Goal: Transaction & Acquisition: Purchase product/service

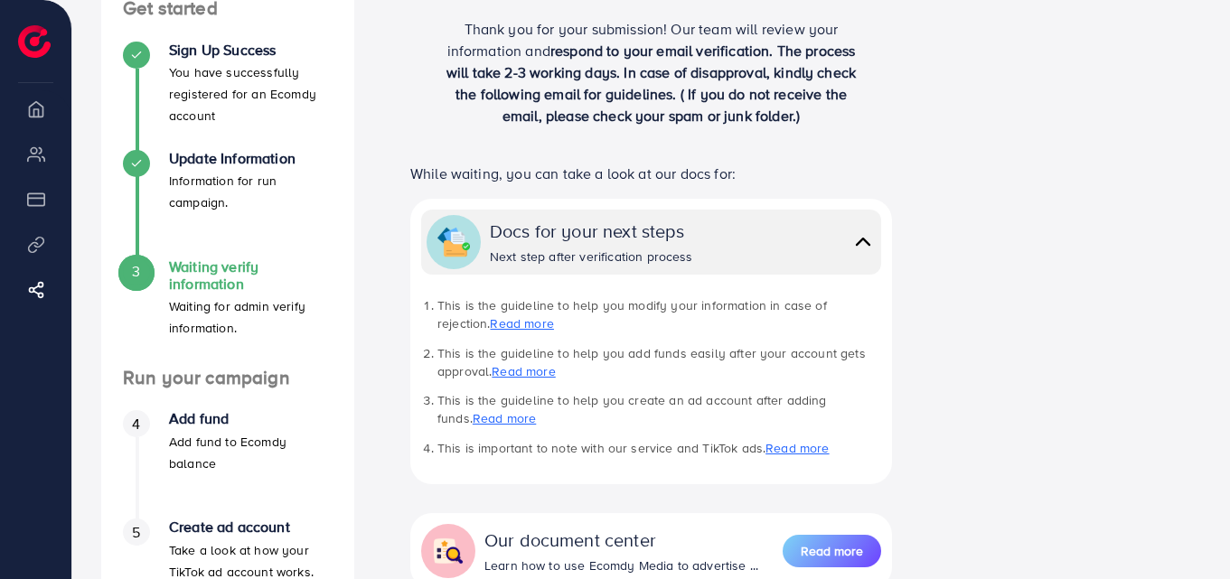
scroll to position [209, 0]
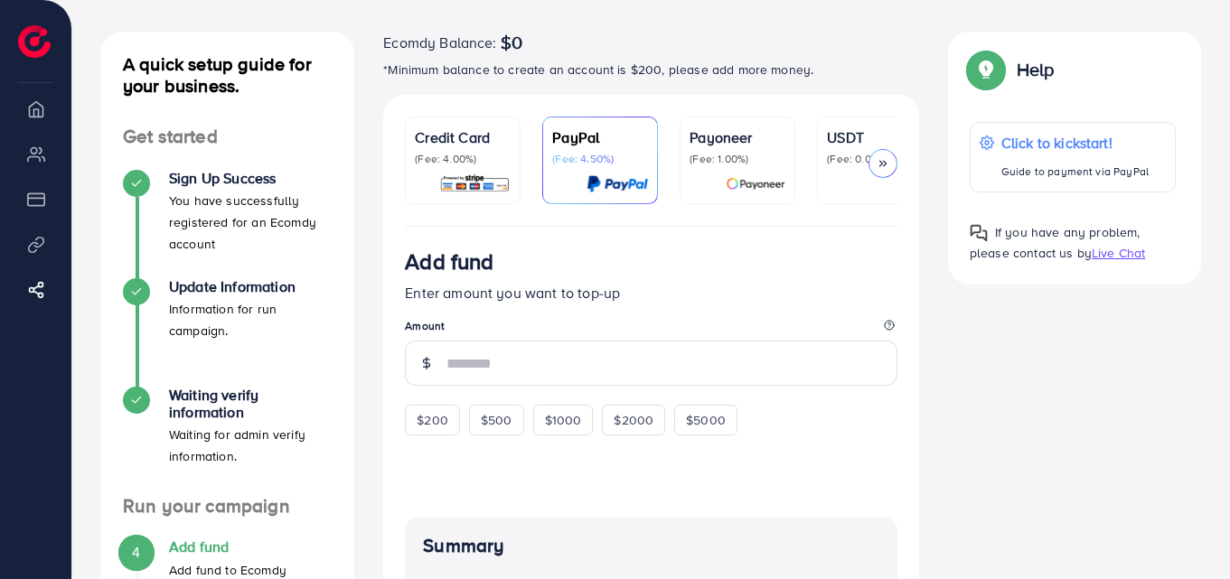
scroll to position [80, 0]
click at [453, 140] on p "Credit Card" at bounding box center [463, 138] width 96 height 22
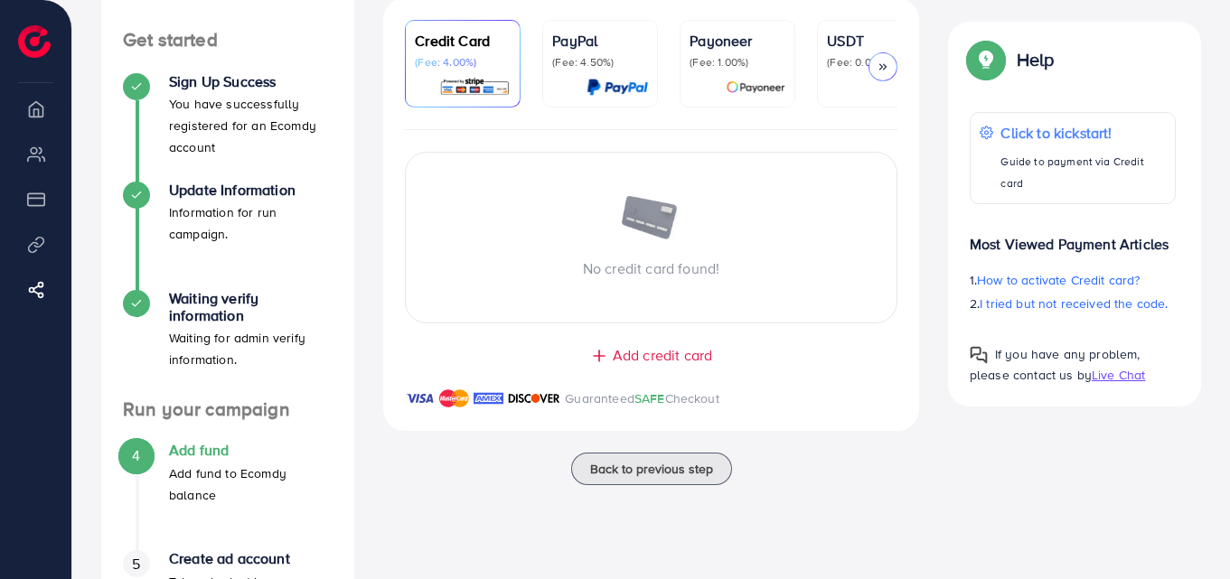
scroll to position [189, 0]
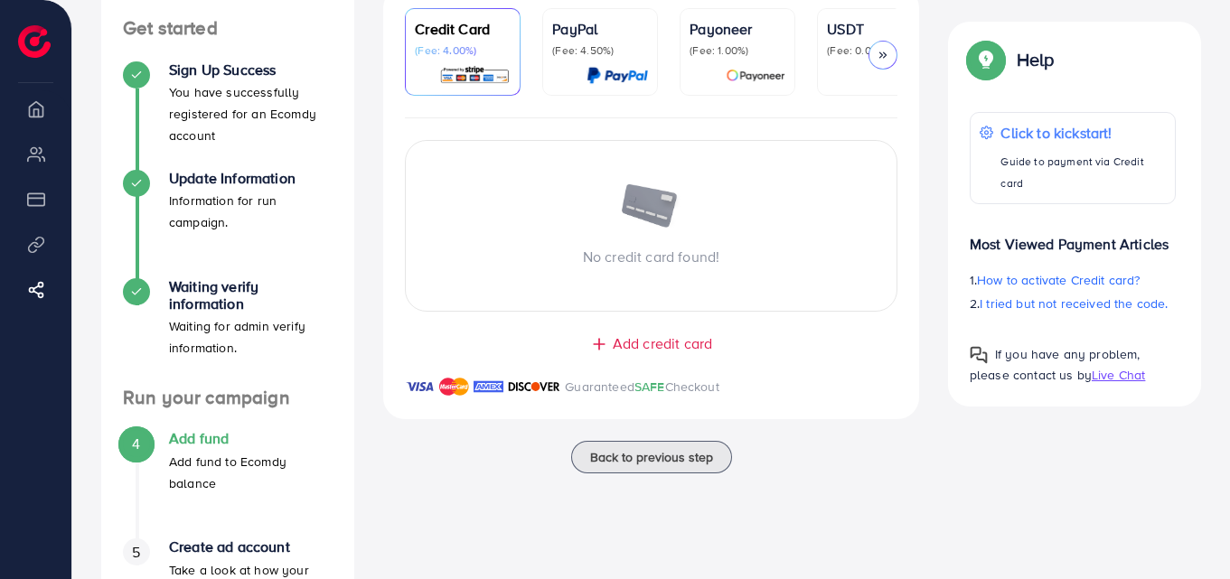
click at [687, 344] on span "Add credit card" at bounding box center [662, 344] width 99 height 21
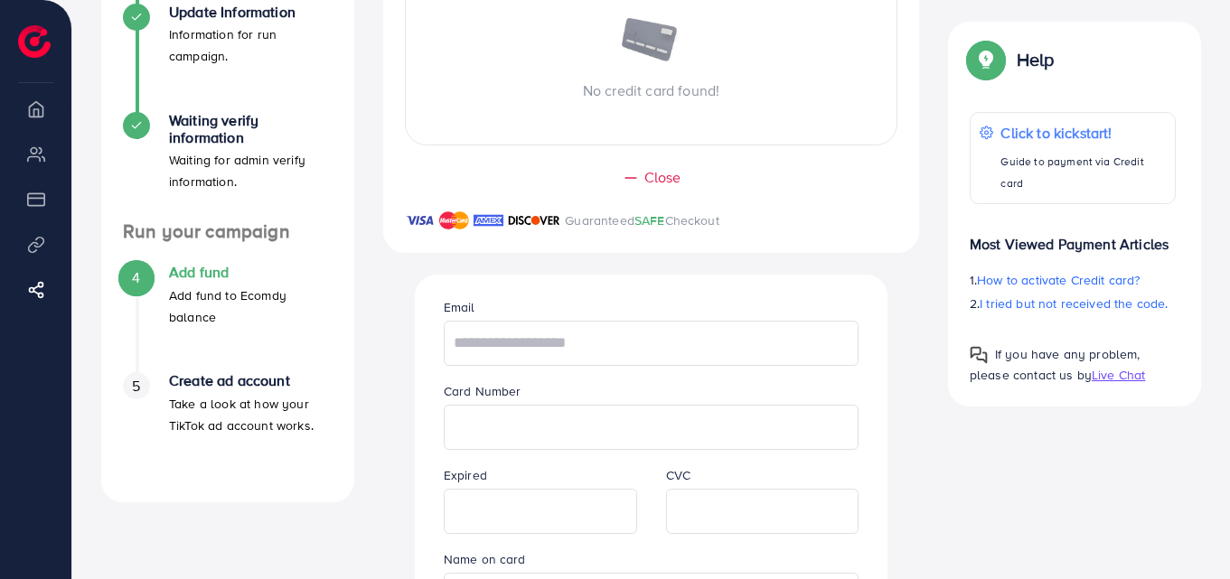
scroll to position [395, 0]
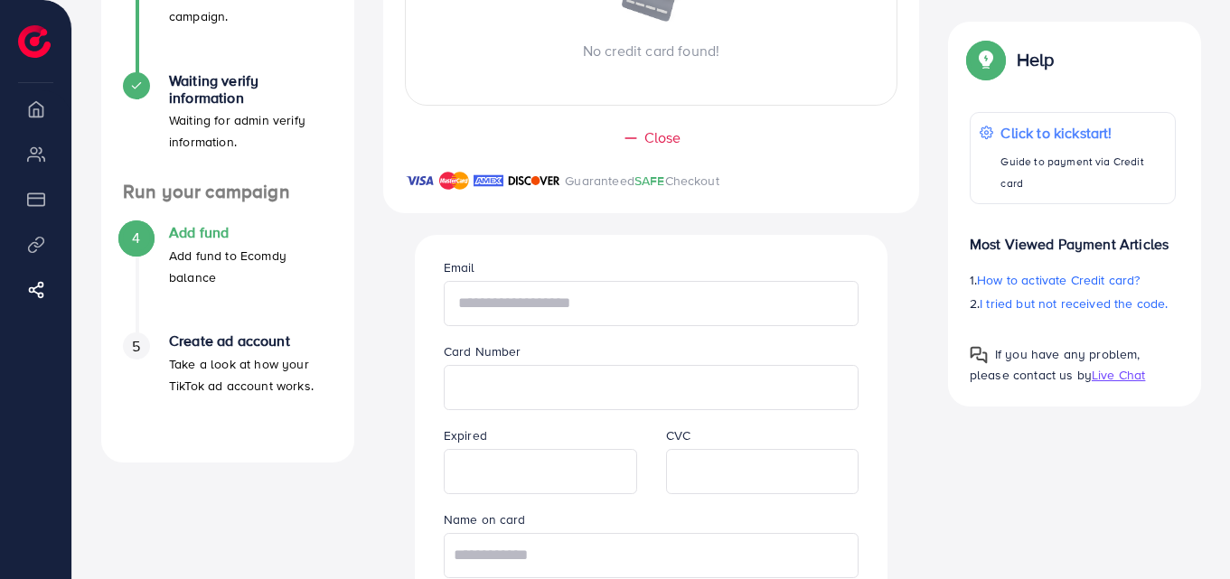
click at [634, 308] on input "text" at bounding box center [652, 303] width 416 height 45
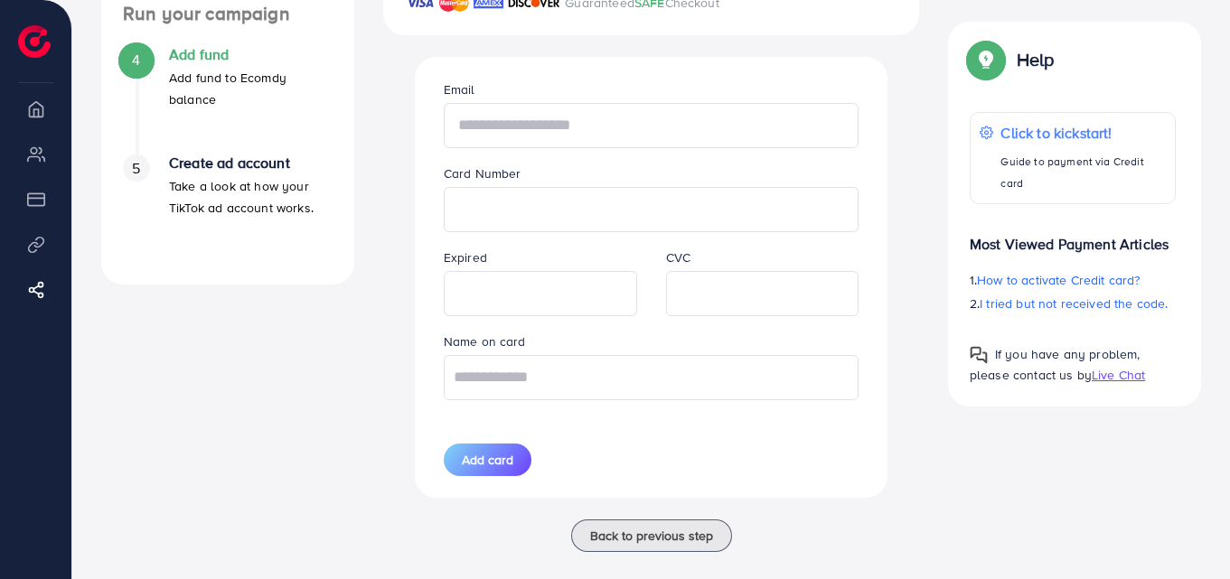
scroll to position [574, 0]
click at [578, 140] on input "text" at bounding box center [652, 124] width 416 height 45
type input "**********"
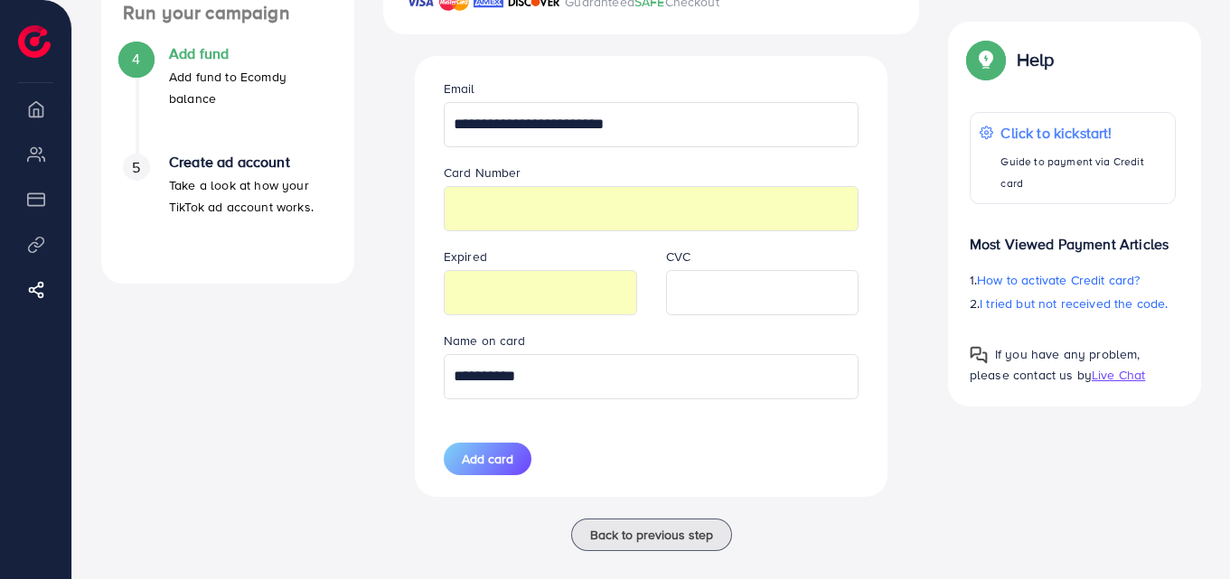
drag, startPoint x: 561, startPoint y: 360, endPoint x: 437, endPoint y: 356, distance: 124.8
click at [437, 356] on div "**********" at bounding box center [651, 364] width 445 height 69
type input "**********"
click at [924, 439] on div "**********" at bounding box center [651, 60] width 565 height 918
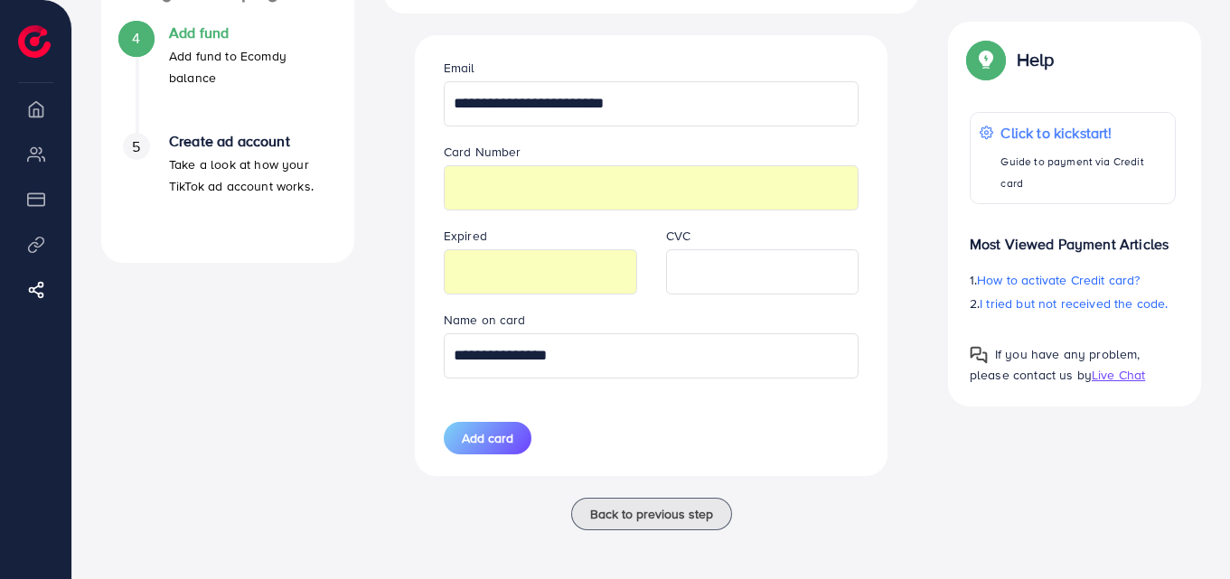
scroll to position [601, 0]
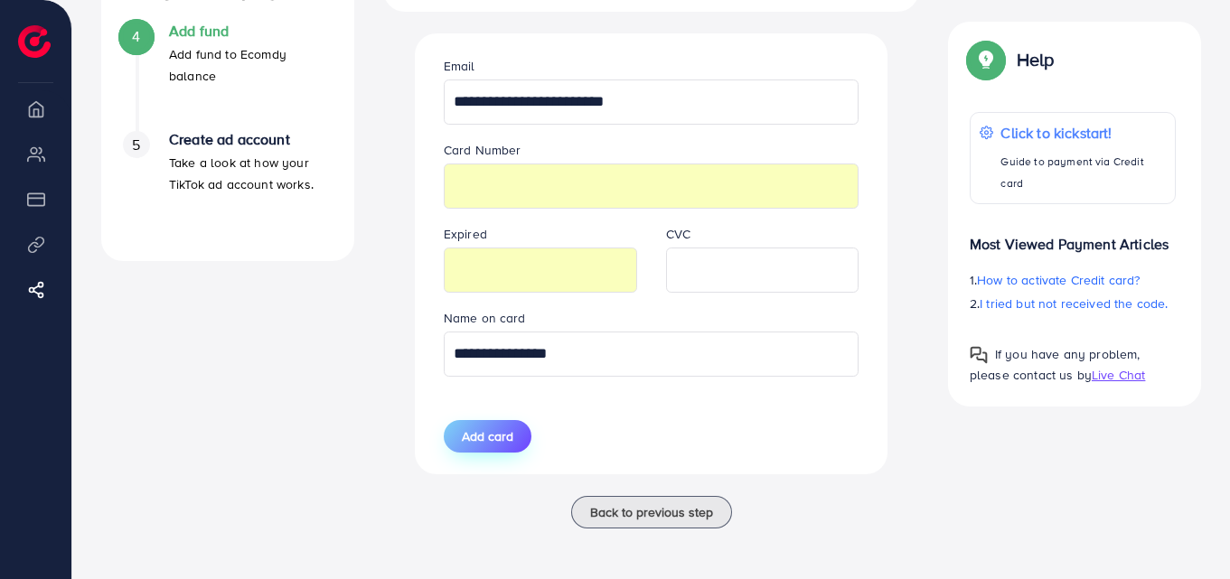
click at [505, 435] on span "Add card" at bounding box center [488, 437] width 52 height 18
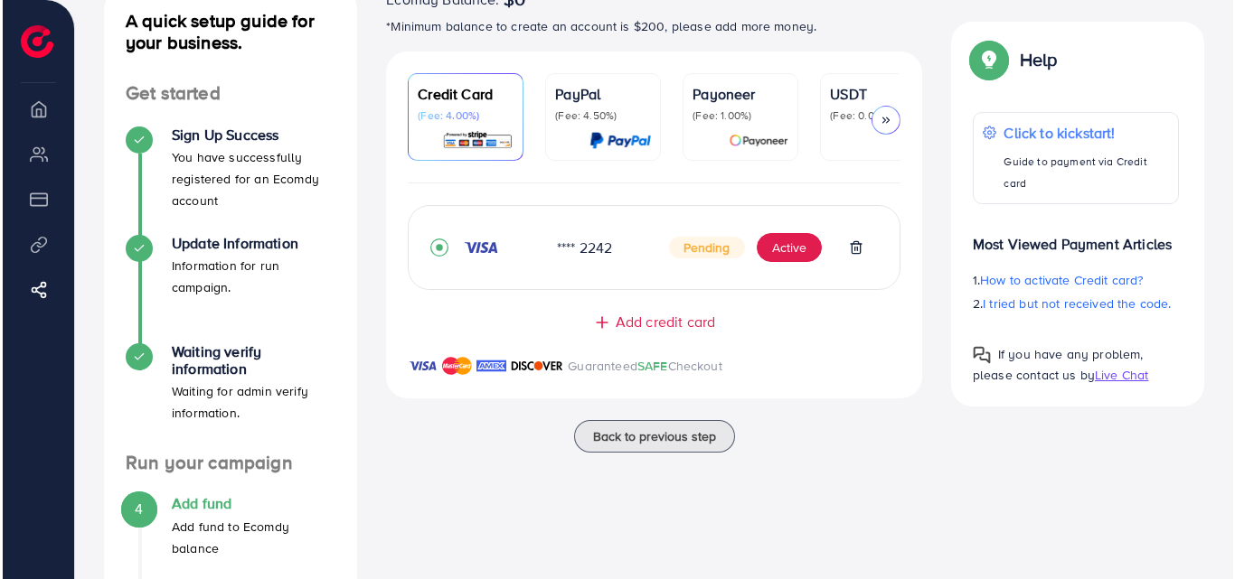
scroll to position [123, 0]
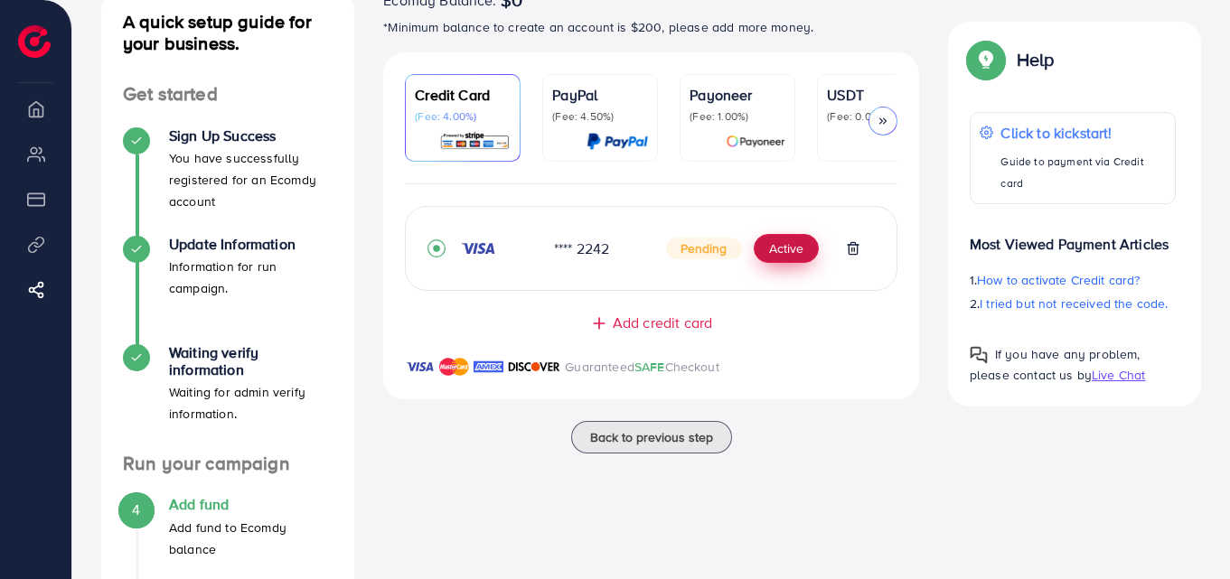
click at [788, 249] on button "Active" at bounding box center [786, 248] width 65 height 29
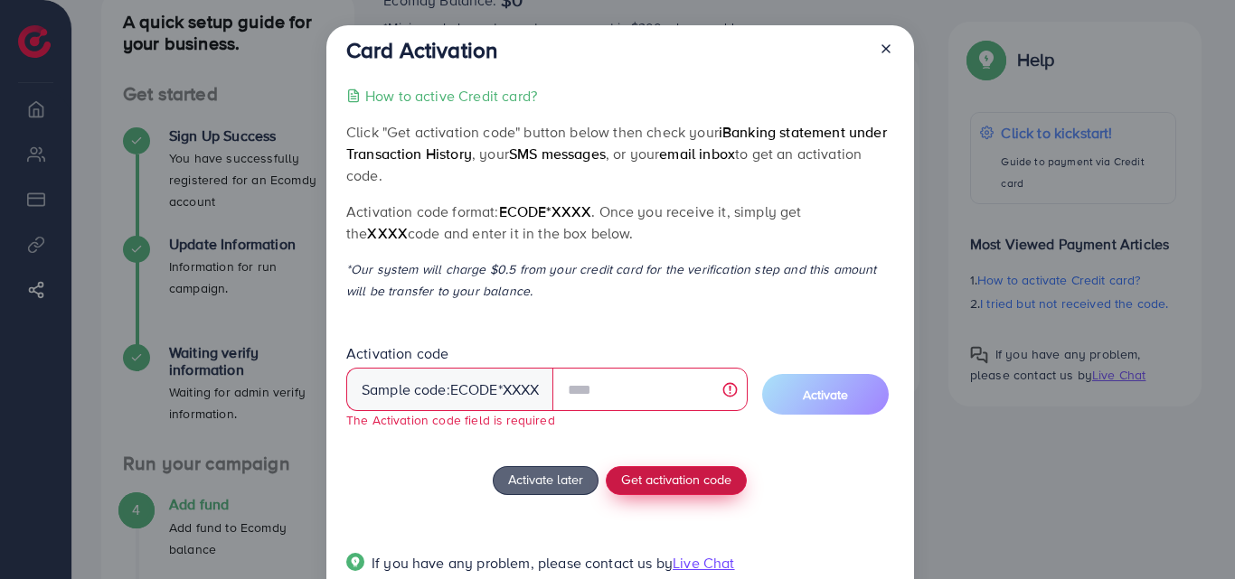
click at [682, 461] on div "How to active Credit card? Click "Get activation code" button below then check …" at bounding box center [619, 340] width 547 height 511
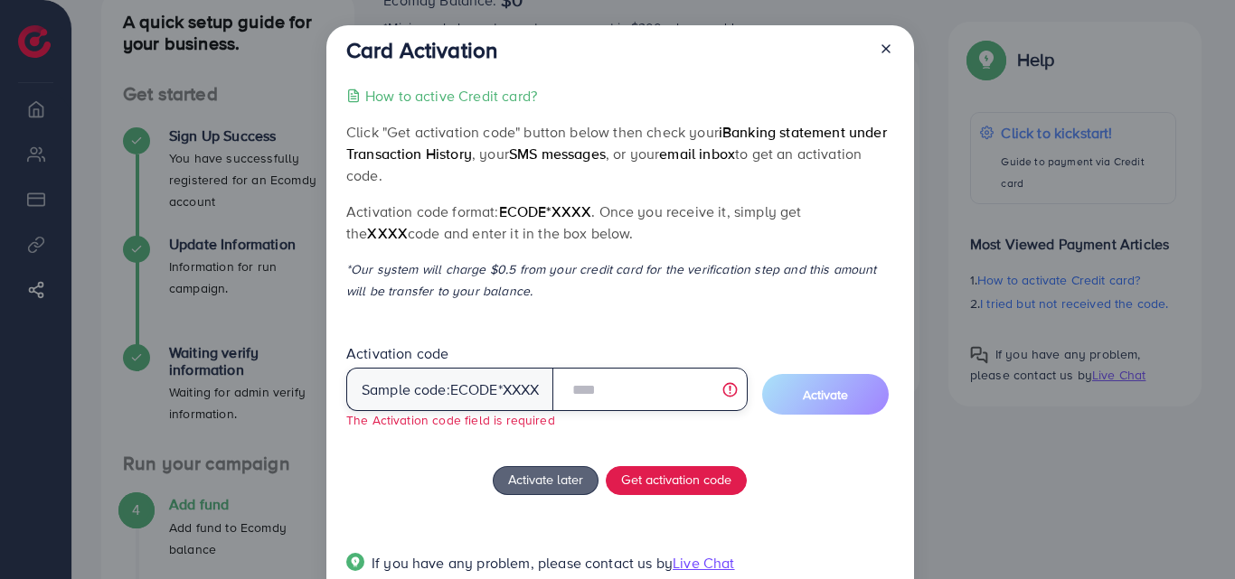
click at [609, 392] on input "text" at bounding box center [649, 389] width 194 height 43
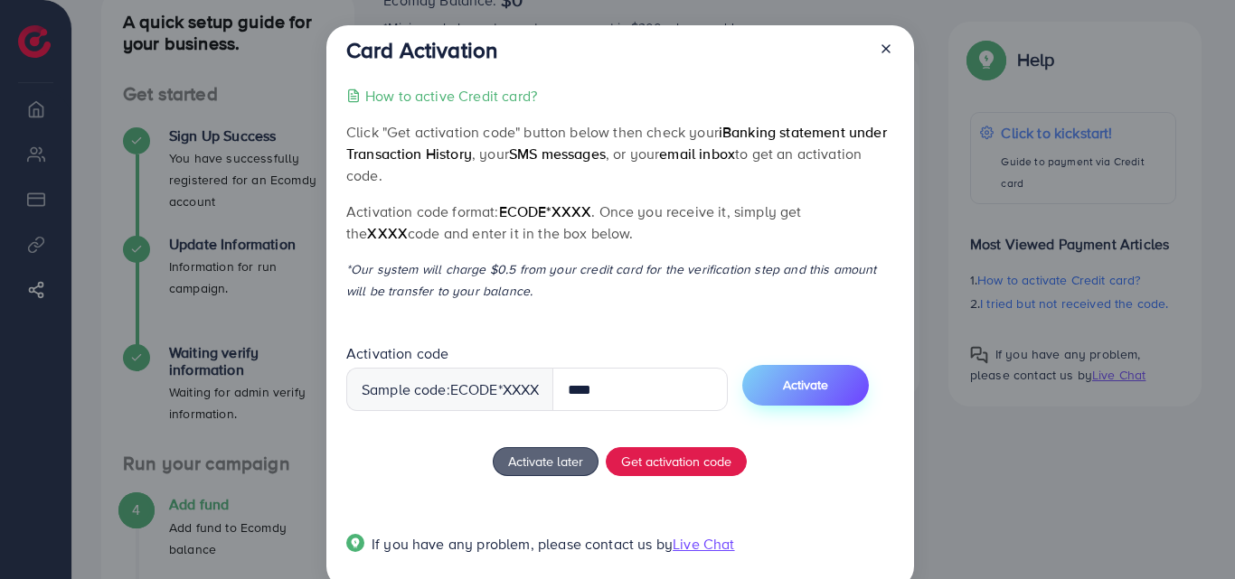
click at [824, 381] on span "Activate" at bounding box center [805, 385] width 45 height 18
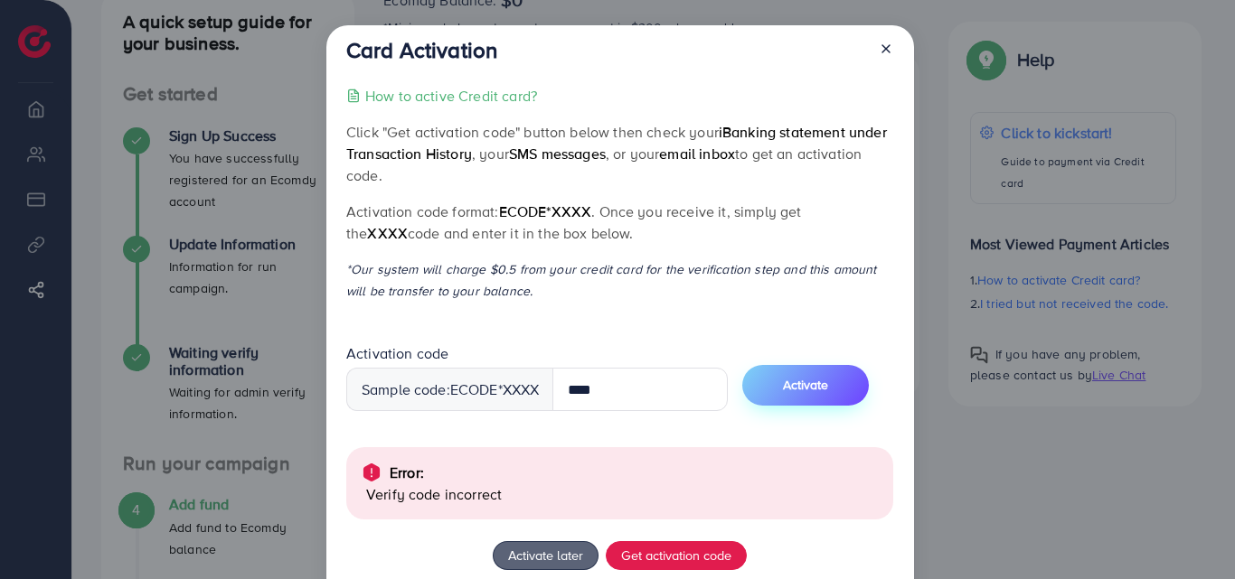
scroll to position [128, 0]
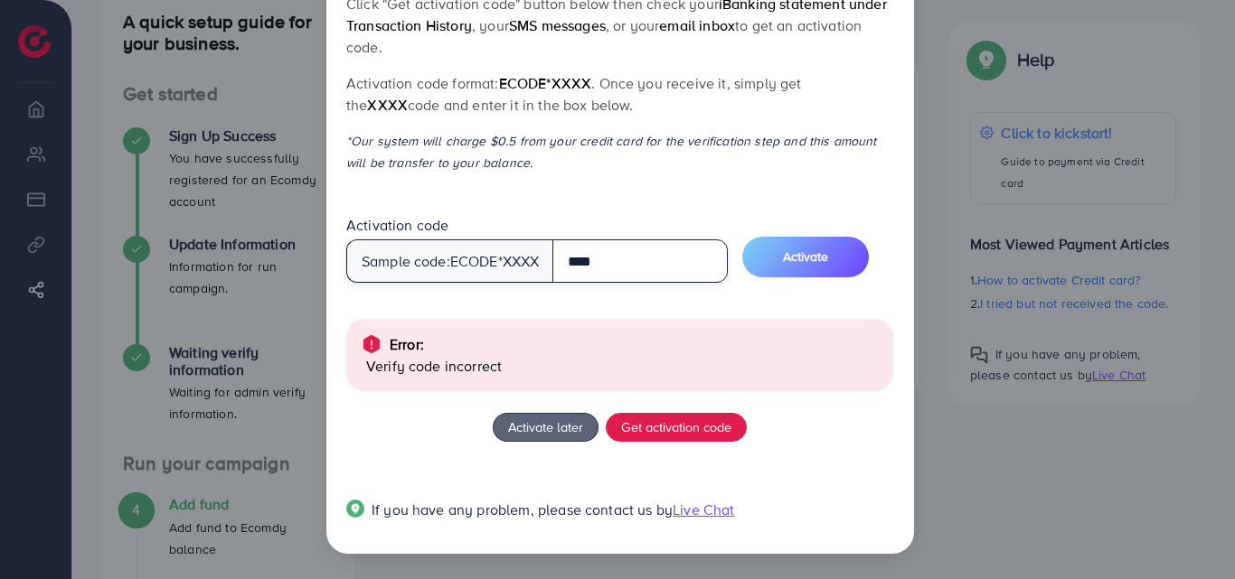
click at [622, 275] on input "****" at bounding box center [639, 261] width 175 height 43
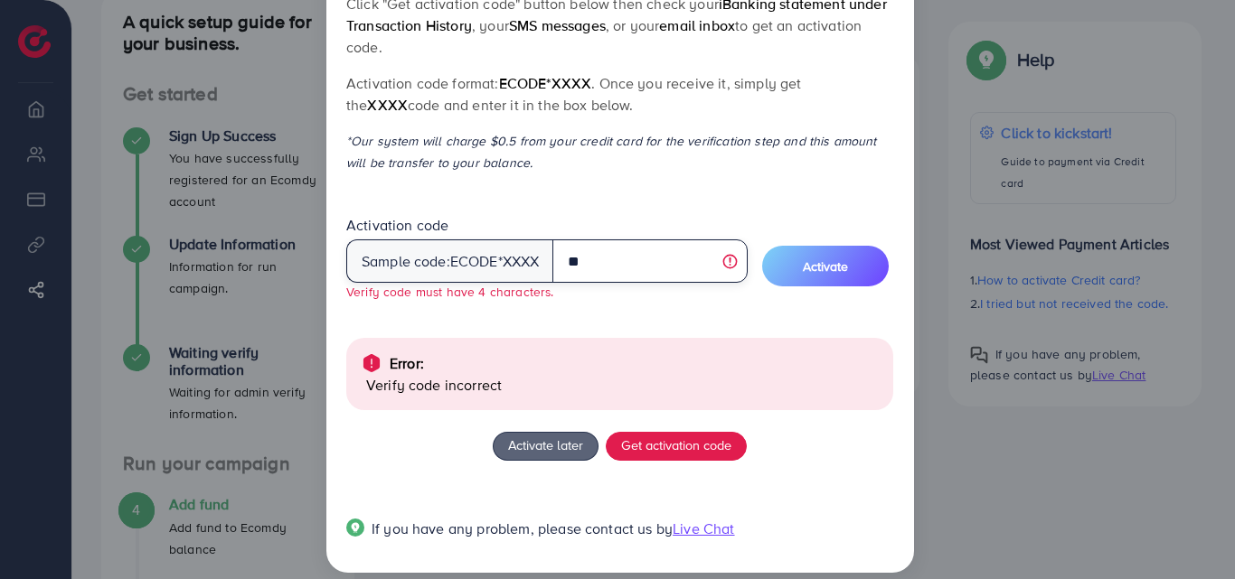
type input "*"
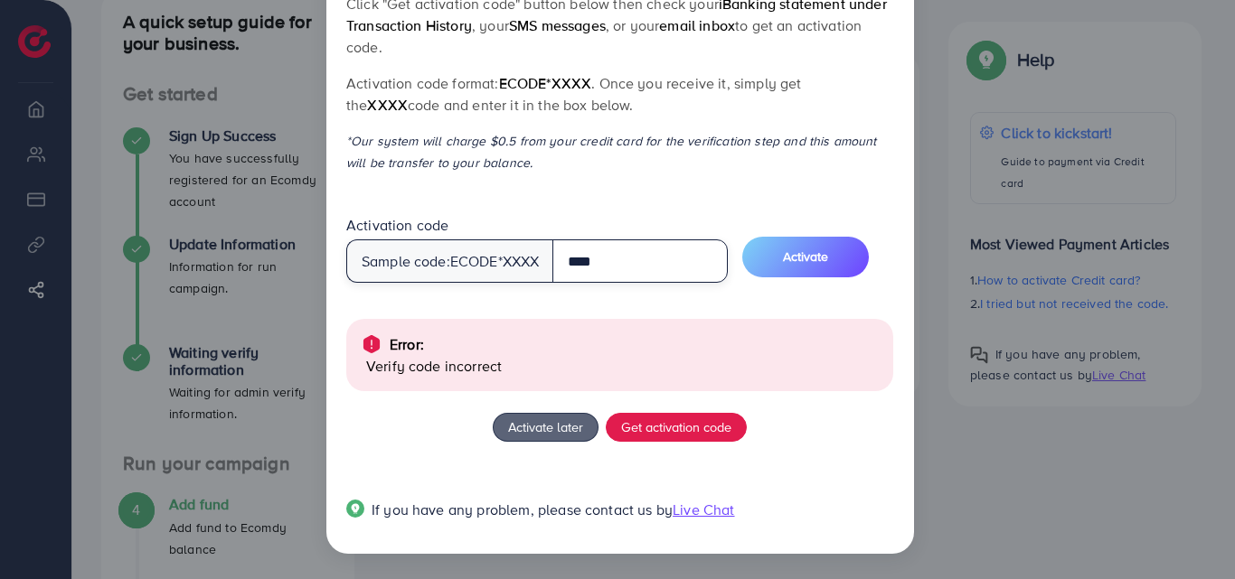
type input "****"
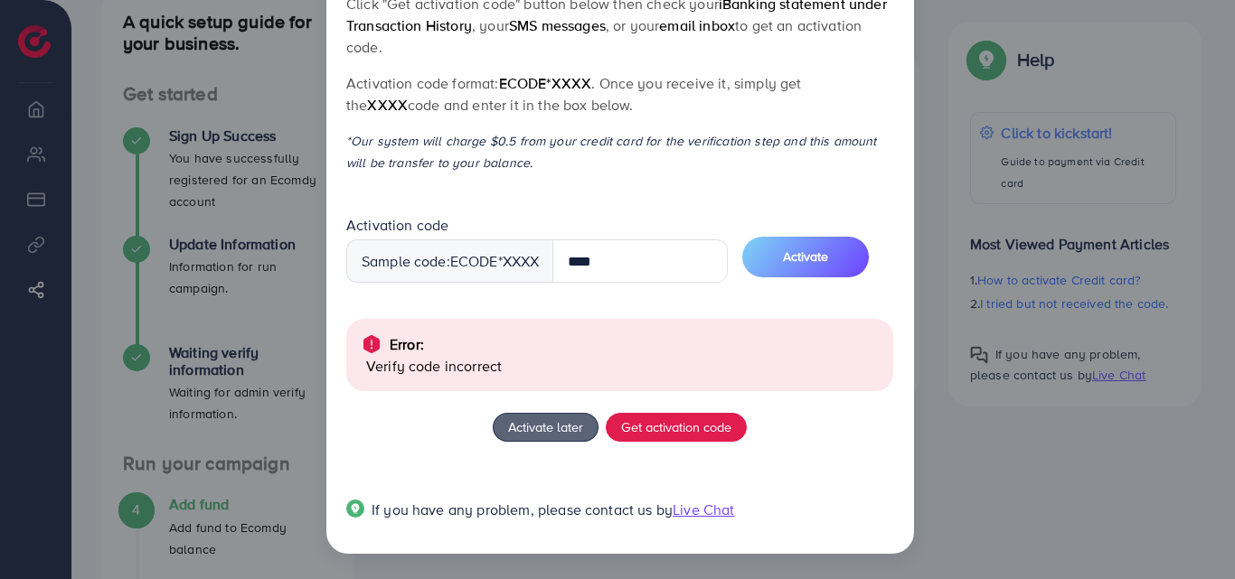
click at [673, 299] on div "How to active Credit card? Click "Get activation code" button below then check …" at bounding box center [619, 250] width 547 height 587
click at [828, 244] on button "Activate" at bounding box center [805, 257] width 127 height 41
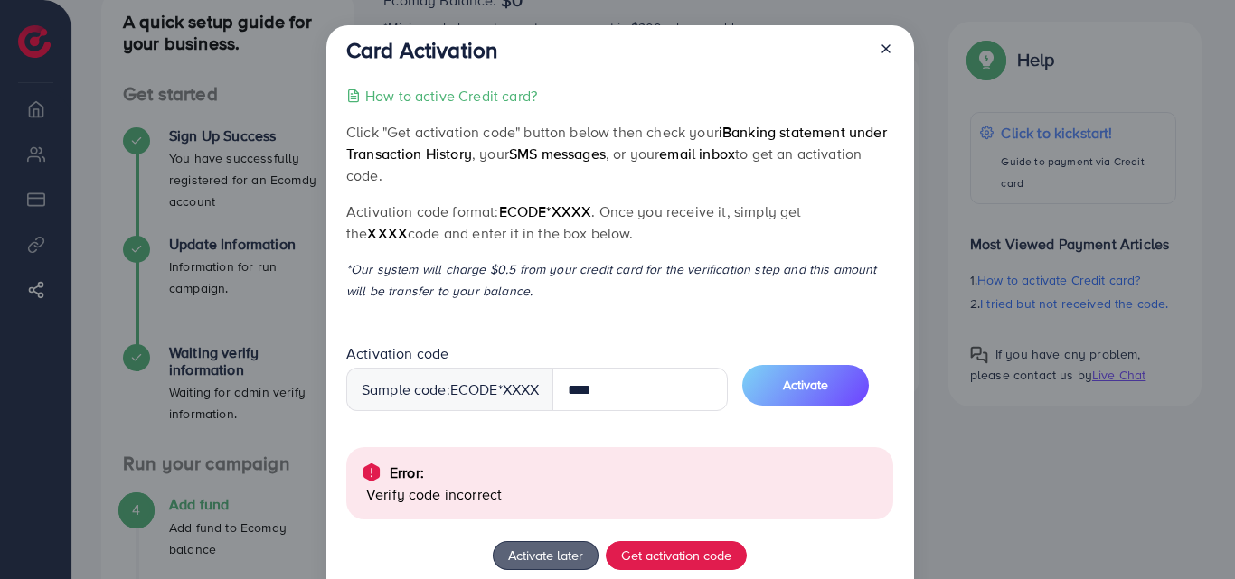
click at [883, 42] on icon at bounding box center [886, 49] width 14 height 14
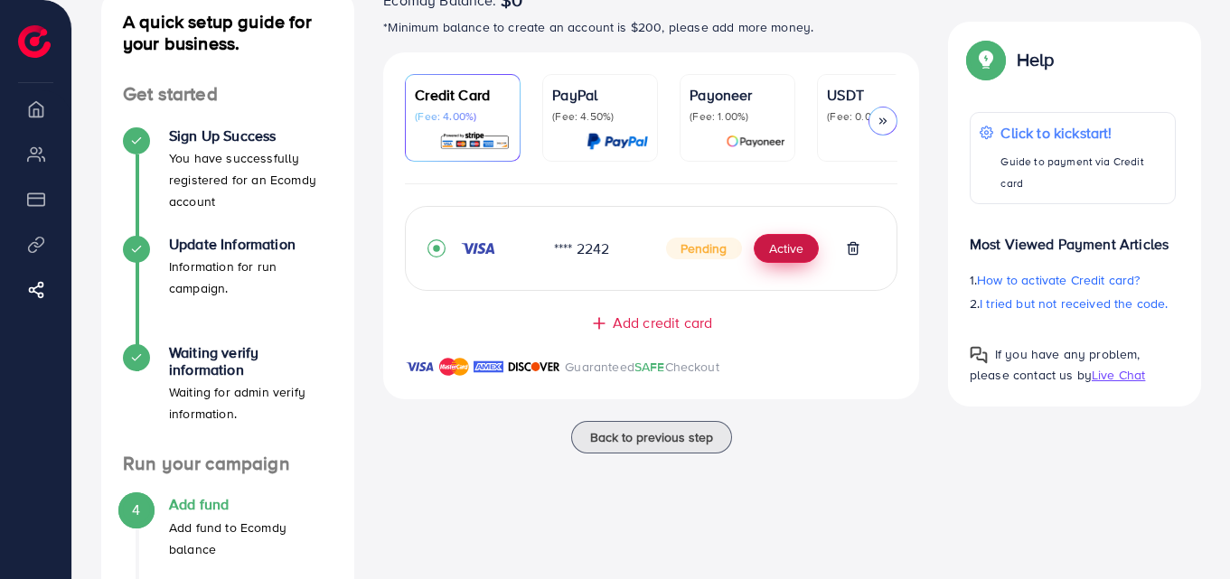
click at [789, 248] on button "Active" at bounding box center [786, 248] width 65 height 29
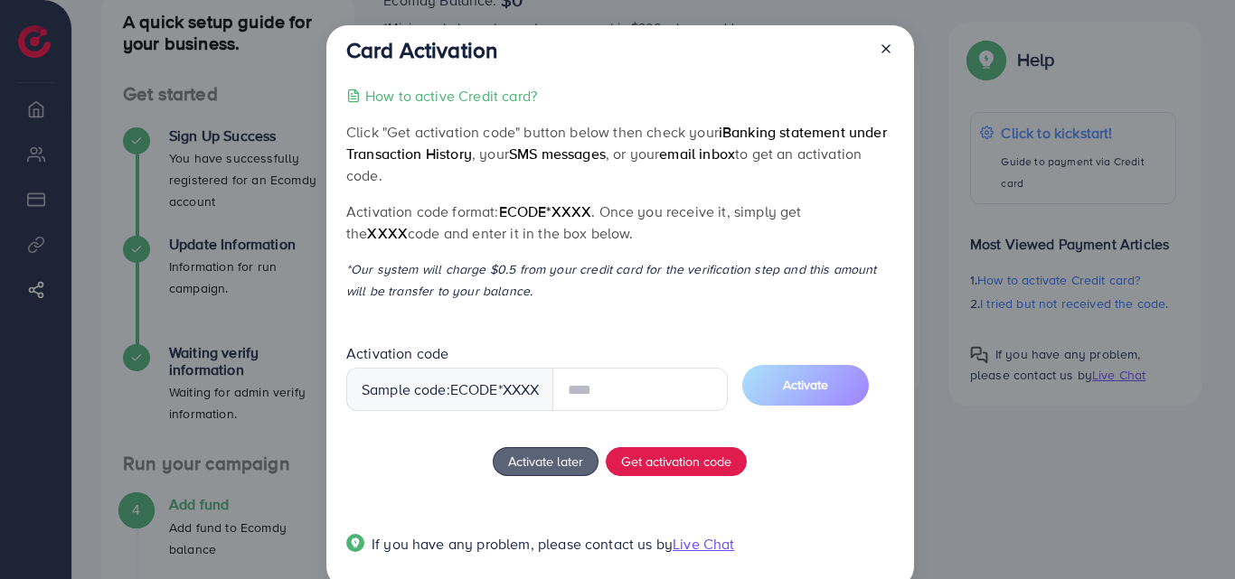
scroll to position [34, 0]
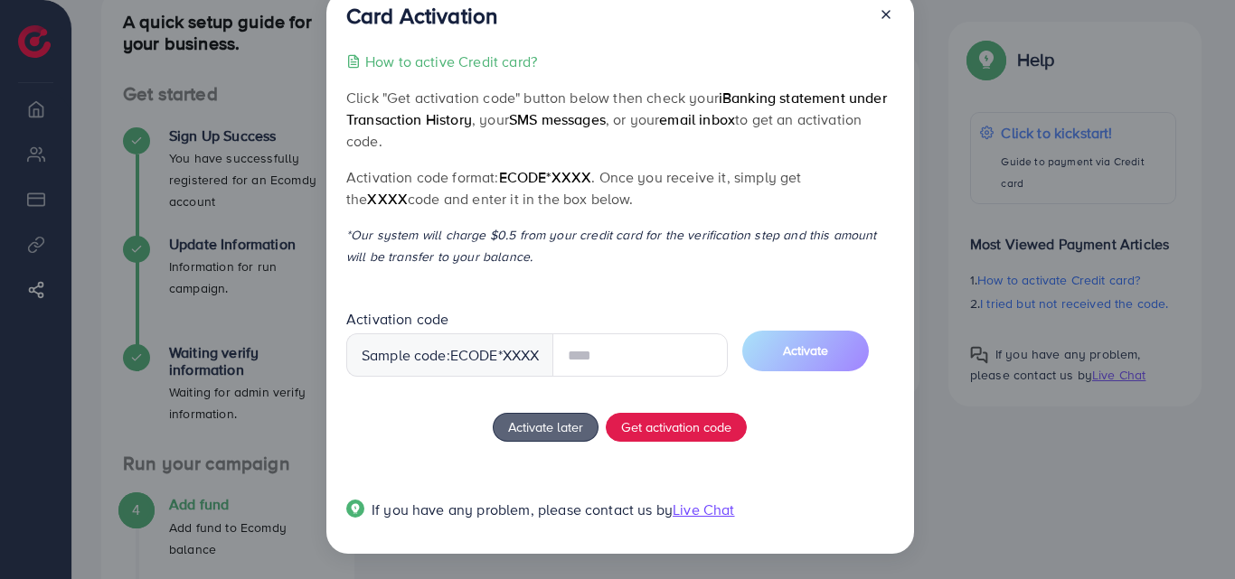
click at [585, 359] on input "text" at bounding box center [639, 355] width 175 height 43
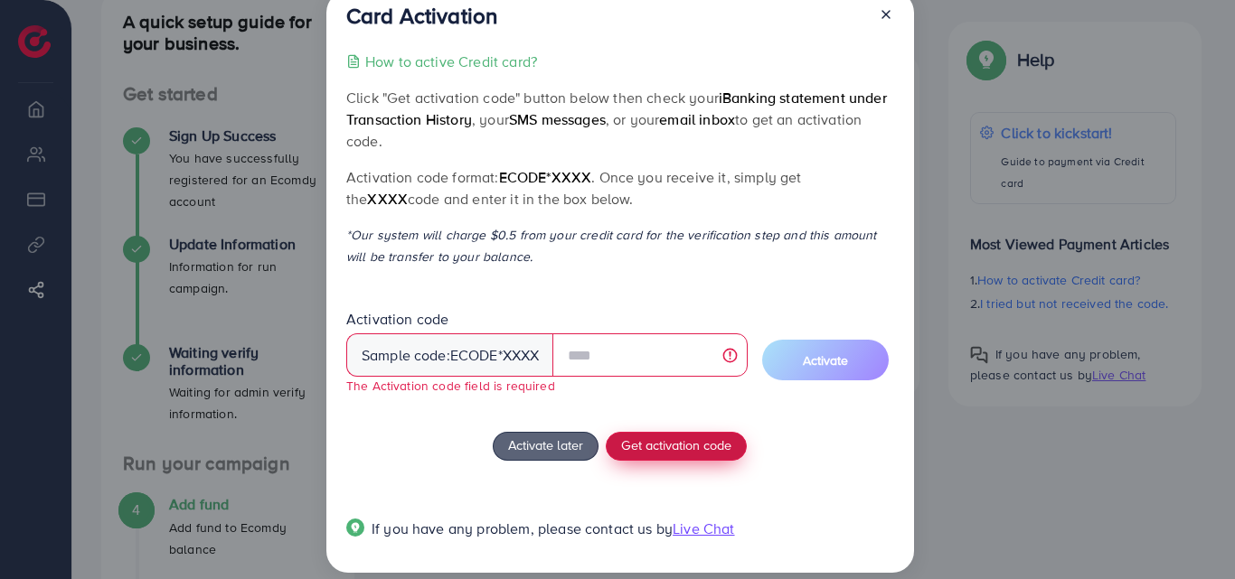
click at [649, 426] on div "How to active Credit card? Click "Get activation code" button below then check …" at bounding box center [619, 306] width 547 height 511
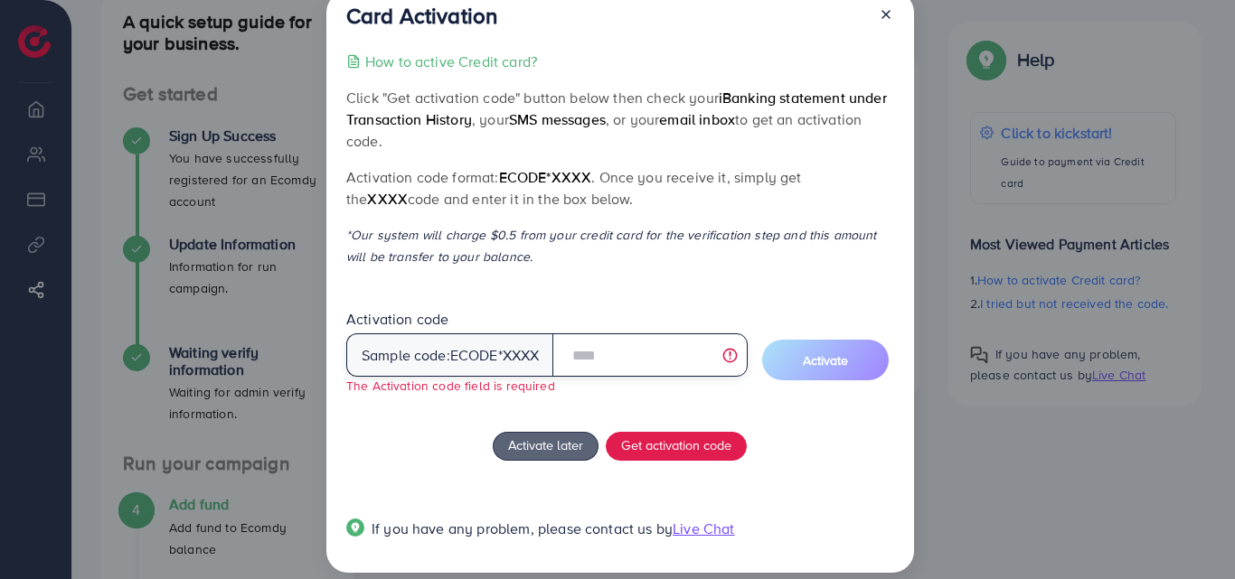
click at [595, 343] on input "text" at bounding box center [649, 355] width 194 height 43
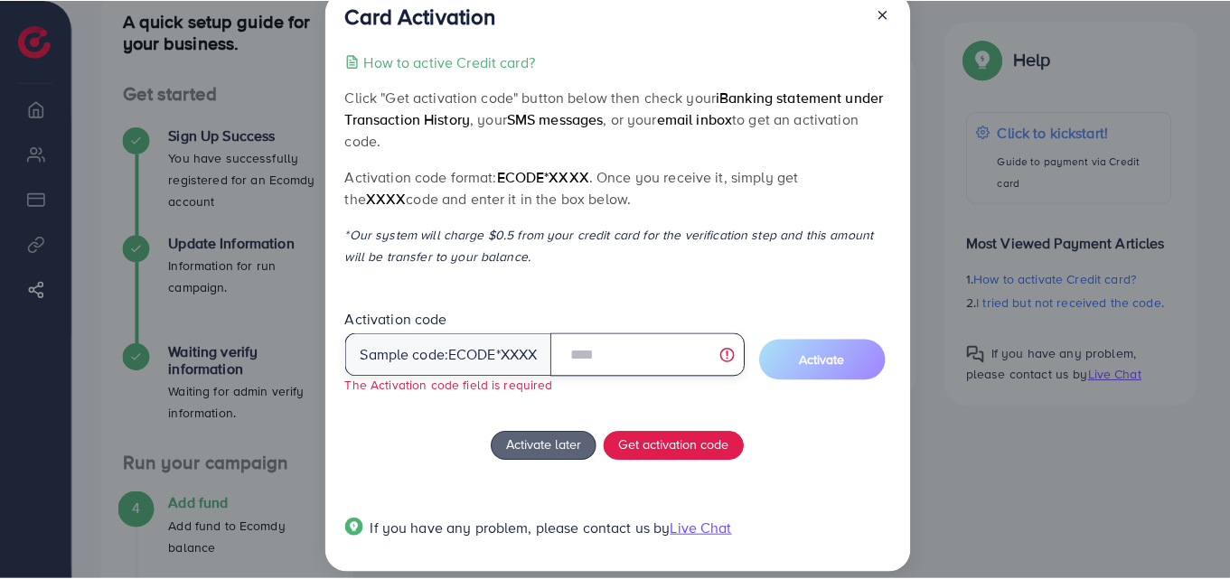
scroll to position [0, 0]
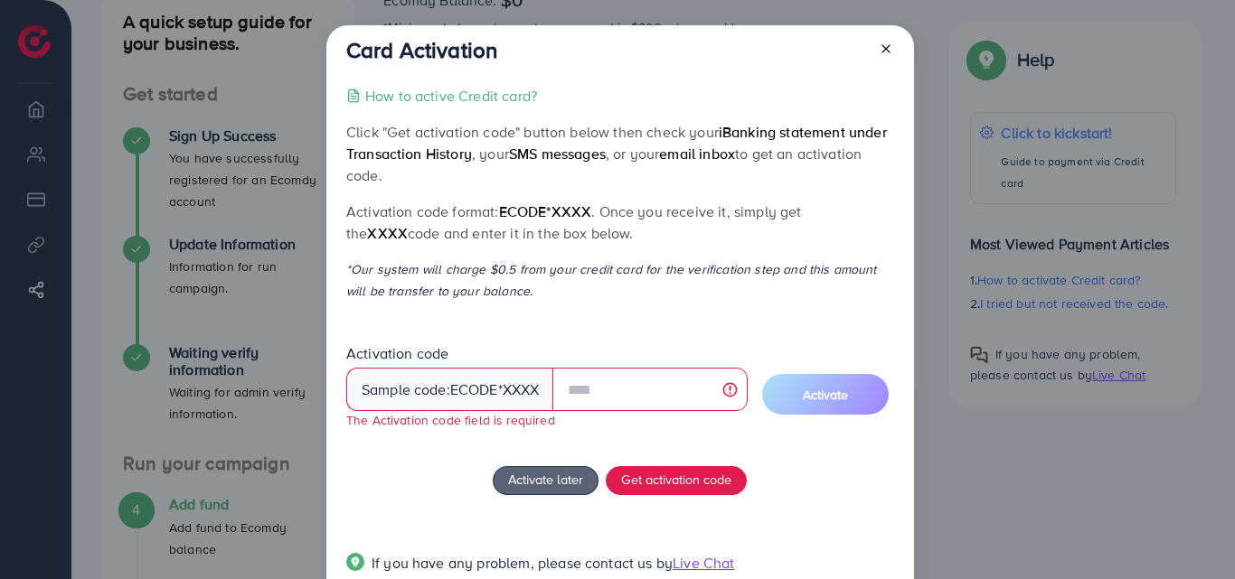
click at [883, 52] on icon at bounding box center [886, 49] width 14 height 14
